Goal: Navigation & Orientation: Find specific page/section

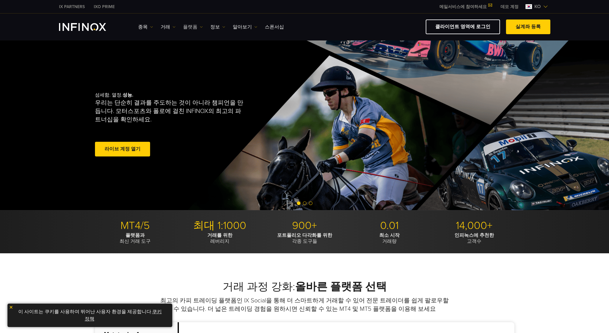
click at [192, 27] on link "플랫폼" at bounding box center [193, 26] width 20 height 7
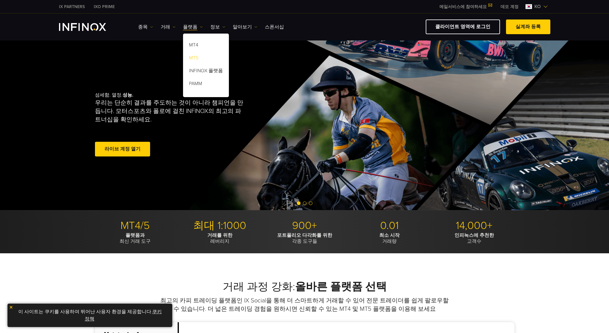
click at [198, 55] on link "MT5" at bounding box center [206, 58] width 46 height 13
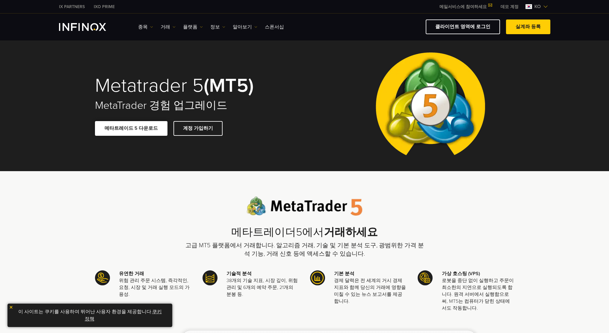
click at [131, 128] on span at bounding box center [131, 128] width 0 height 0
click at [459, 32] on link "클라이언트 영역에 로그인" at bounding box center [463, 26] width 74 height 15
